Goal: Task Accomplishment & Management: Use online tool/utility

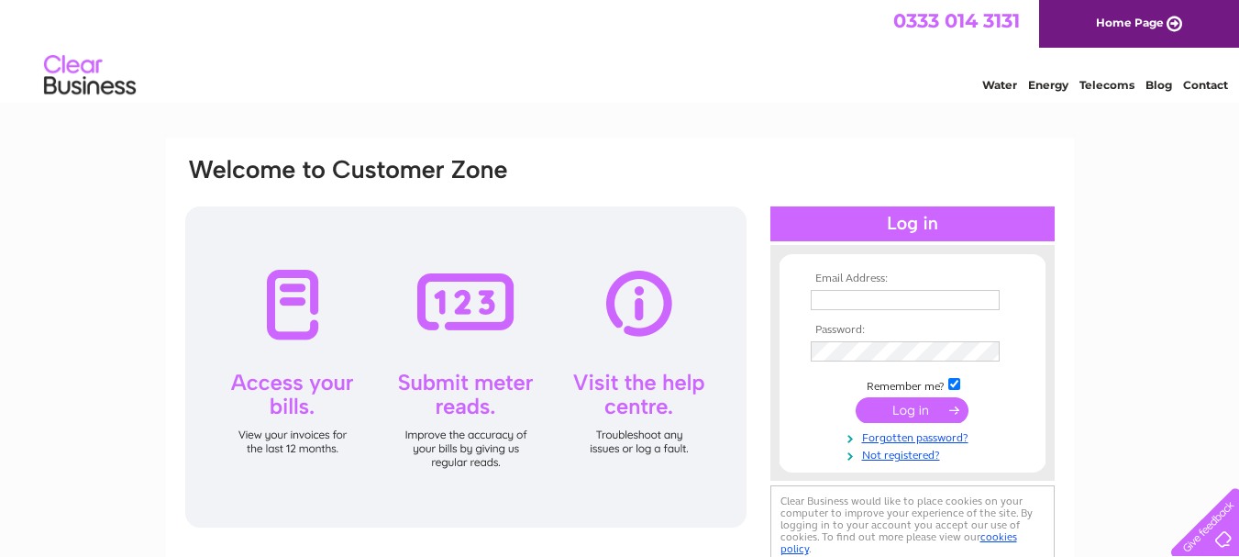
type input "scott@westendbar.com"
click at [926, 403] on input "submit" at bounding box center [912, 410] width 113 height 26
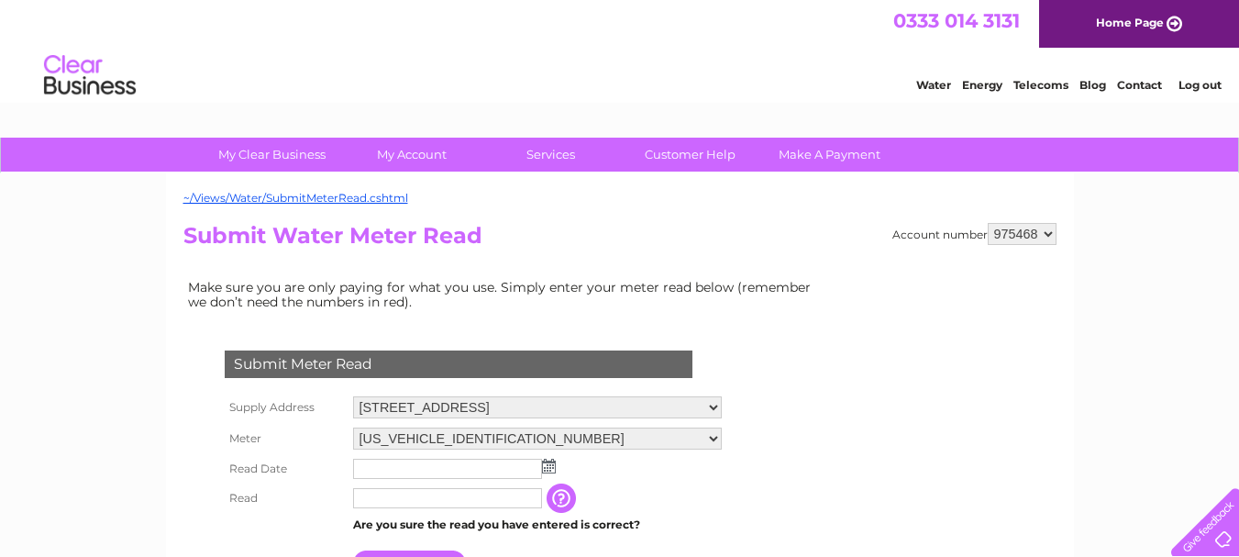
click at [548, 471] on img at bounding box center [549, 466] width 14 height 15
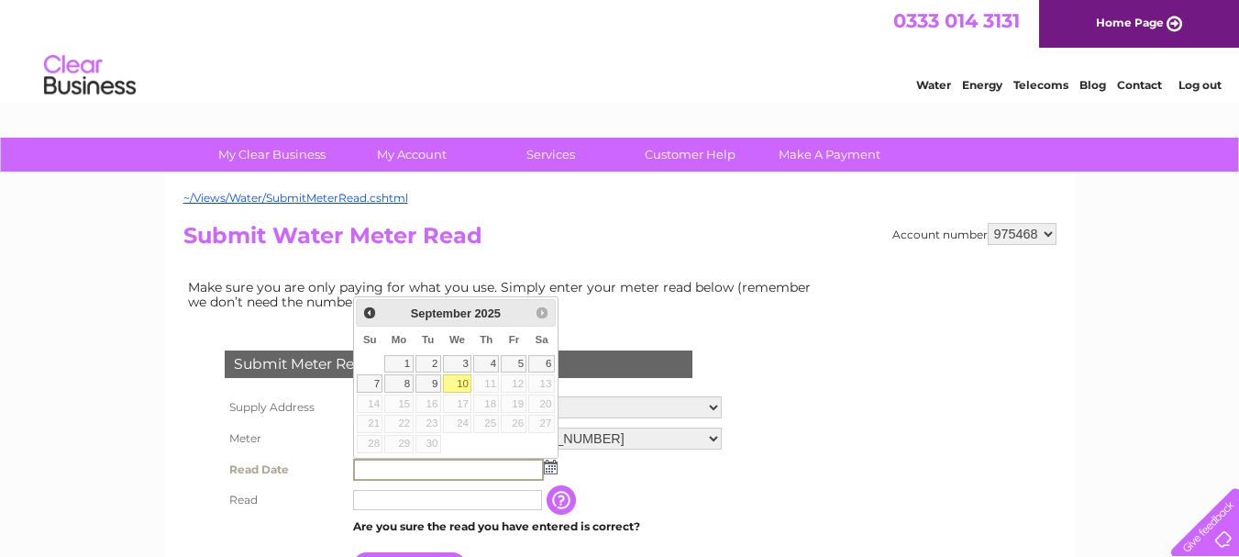
click at [463, 385] on link "10" at bounding box center [457, 383] width 29 height 18
type input "[DATE]"
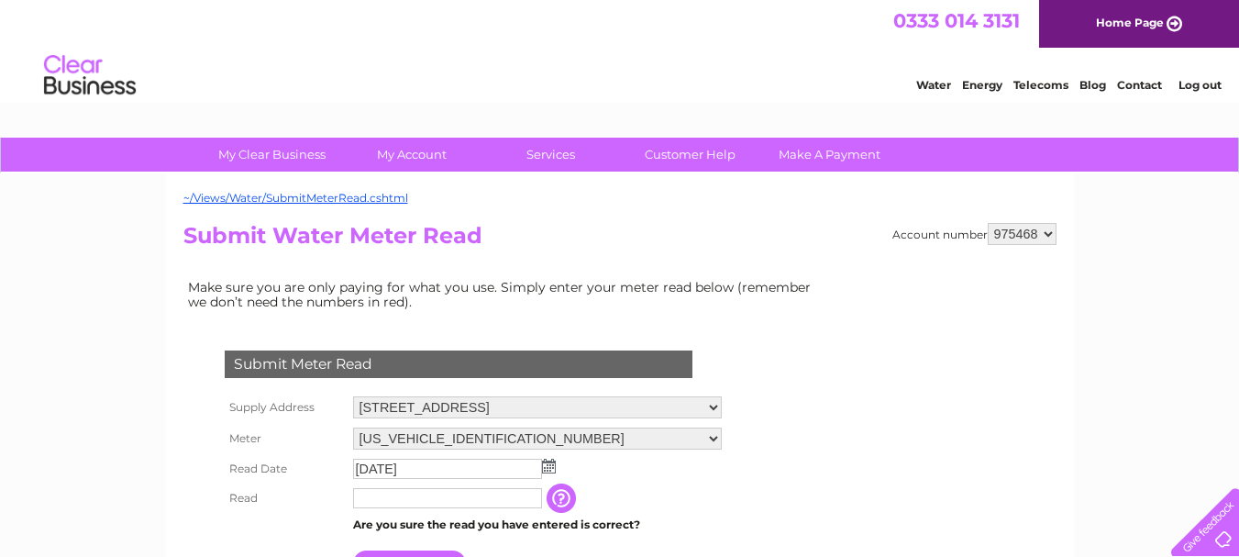
click at [399, 496] on input "text" at bounding box center [447, 498] width 189 height 20
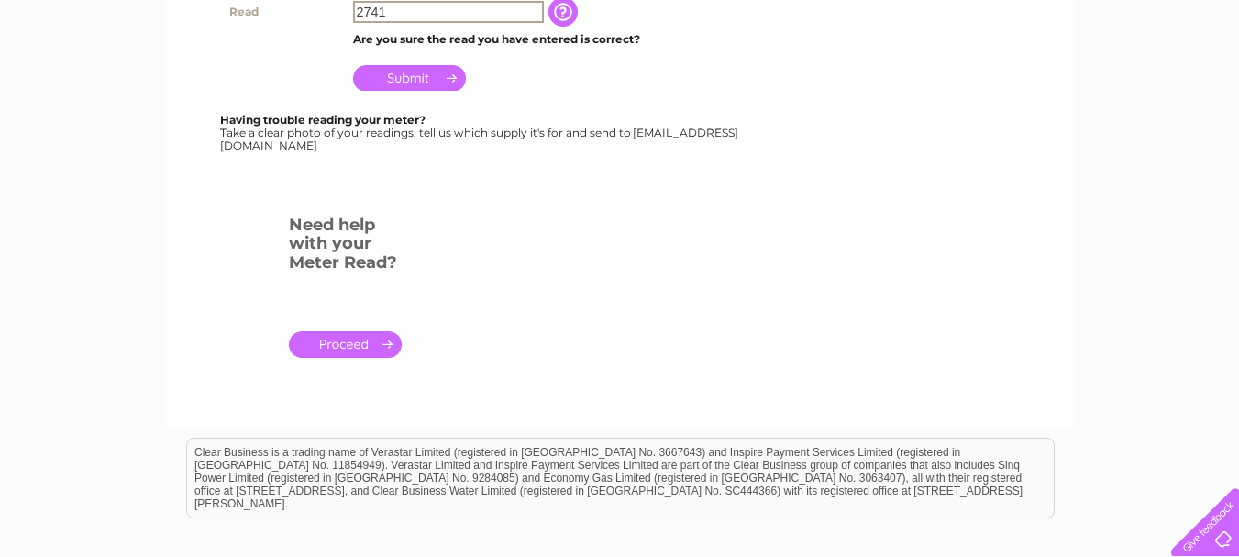
type input "2741"
click at [416, 72] on input "Submit" at bounding box center [409, 78] width 113 height 26
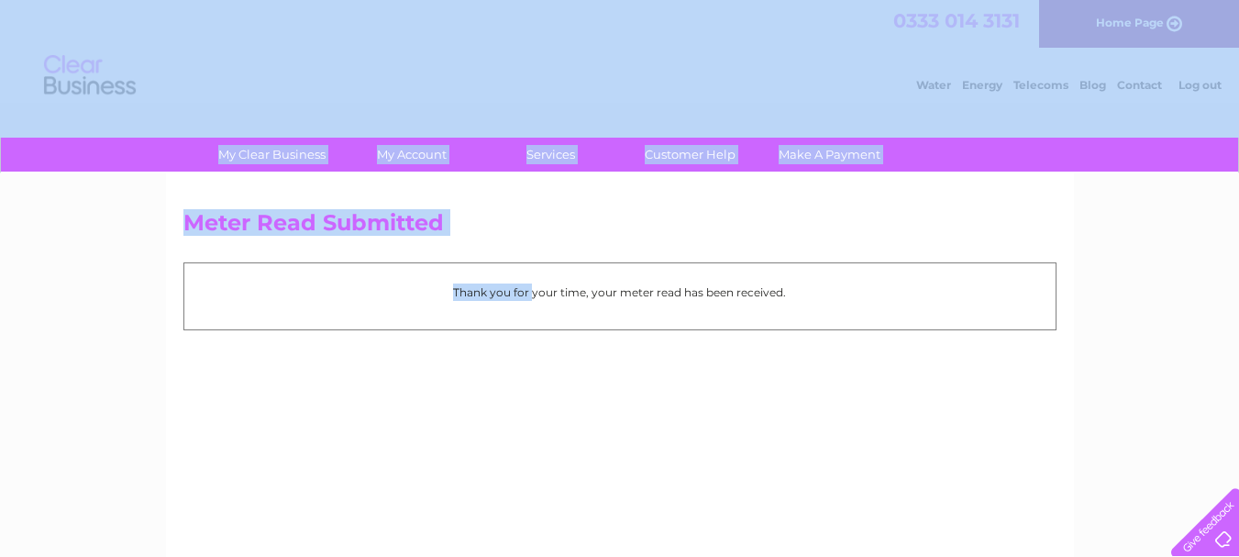
drag, startPoint x: 0, startPoint y: 0, endPoint x: 1222, endPoint y: -17, distance: 1221.9
click at [1222, 0] on html "My Clear Business Login Details My Details My Preferences Link Account My Accou…" at bounding box center [619, 507] width 1239 height 1014
